Goal: Task Accomplishment & Management: Manage account settings

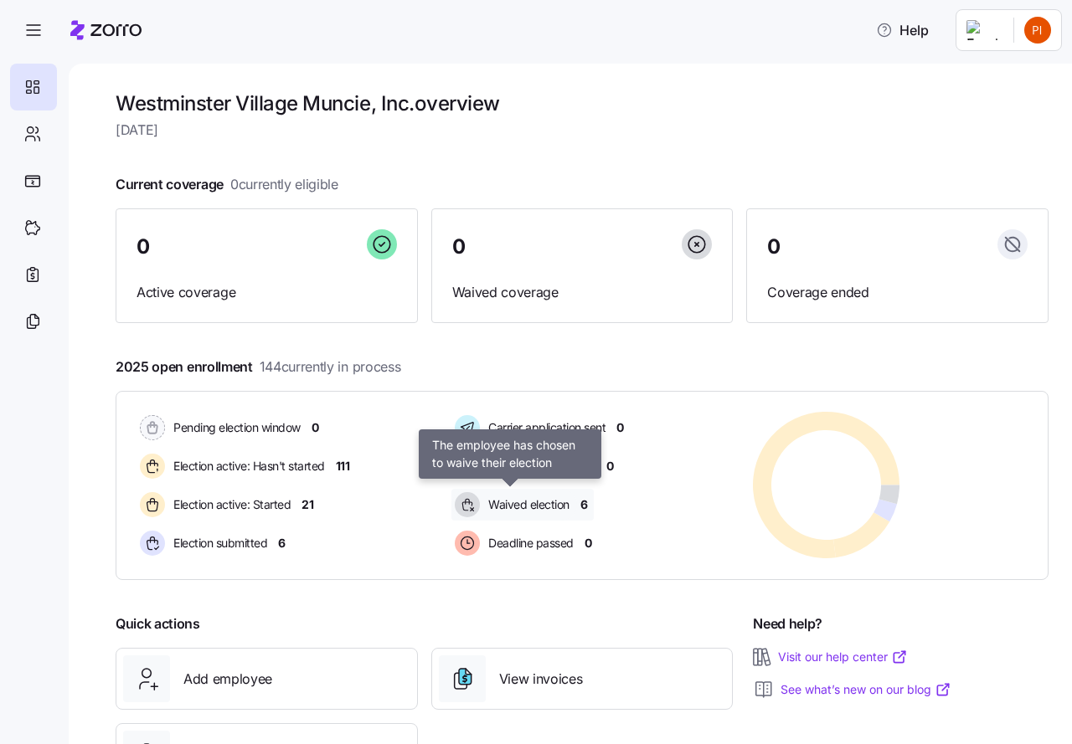
click at [526, 505] on span "Waived election" at bounding box center [526, 504] width 86 height 17
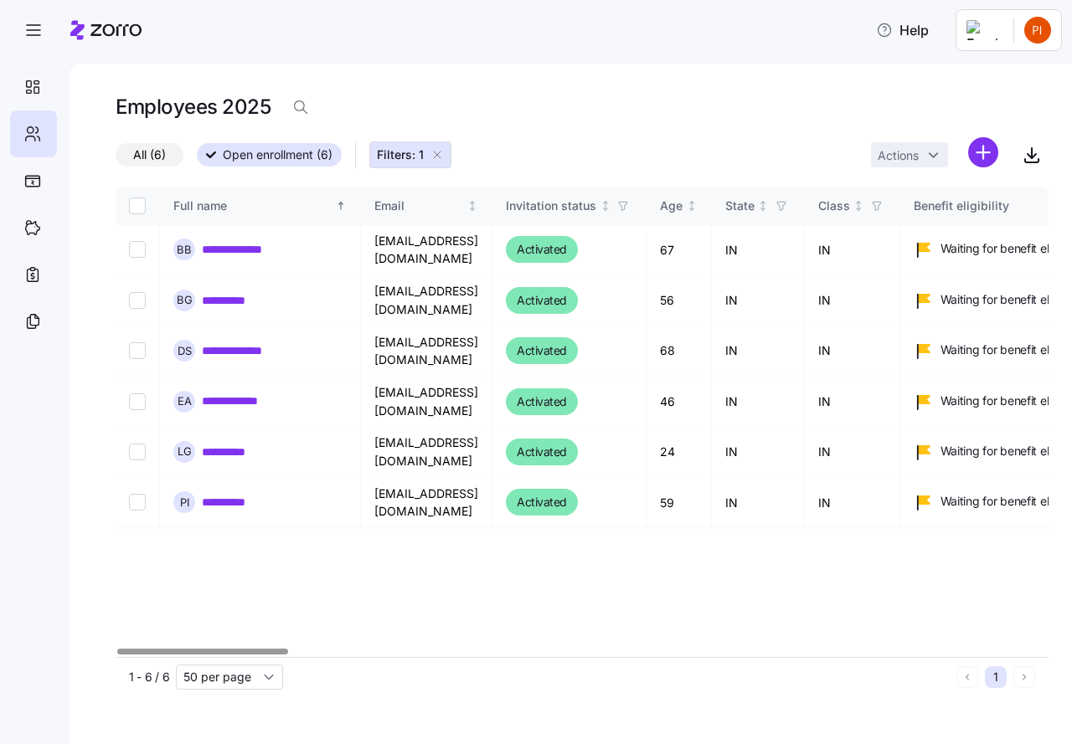
click at [254, 157] on span "Open enrollment (6)" at bounding box center [278, 155] width 110 height 22
click at [197, 160] on input "Open enrollment (6)" at bounding box center [197, 160] width 0 height 0
click at [30, 89] on icon at bounding box center [32, 87] width 18 height 20
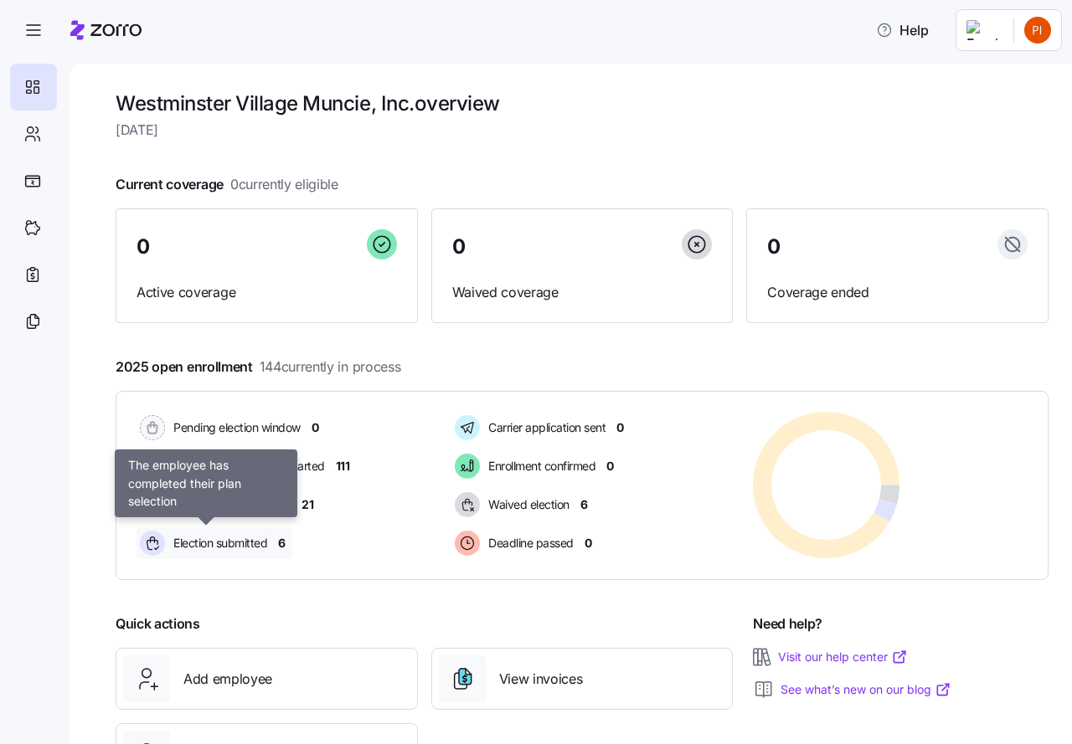
click at [217, 542] on span "Election submitted" at bounding box center [217, 543] width 99 height 17
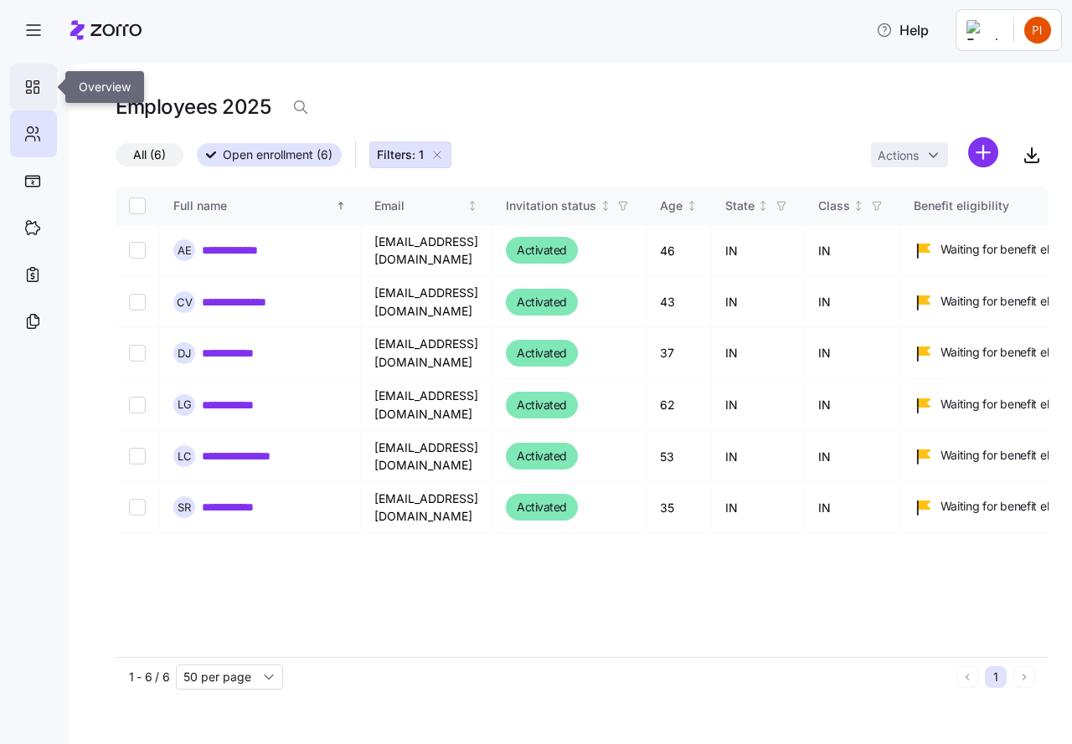
click at [34, 84] on icon at bounding box center [36, 82] width 5 height 3
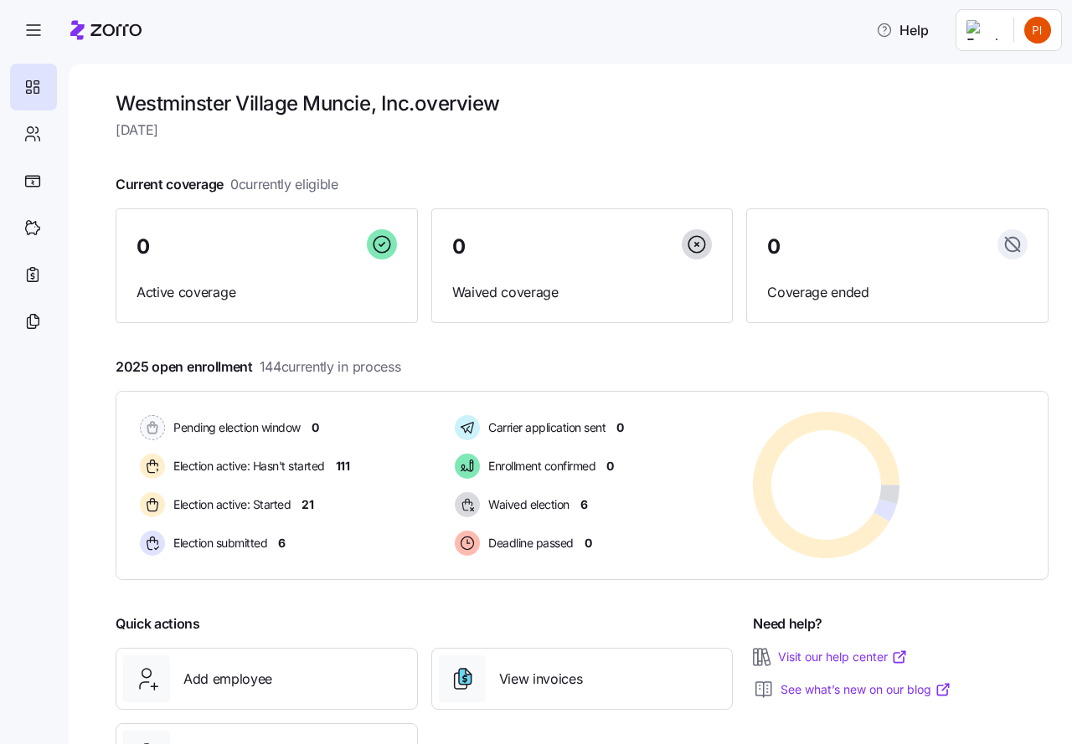
click at [1032, 31] on html "Help Westminster Village Muncie, Inc. overview Tuesday, September 2 Current cov…" at bounding box center [536, 367] width 1072 height 734
click at [993, 167] on div "Log out" at bounding box center [970, 170] width 65 height 18
